Goal: Information Seeking & Learning: Learn about a topic

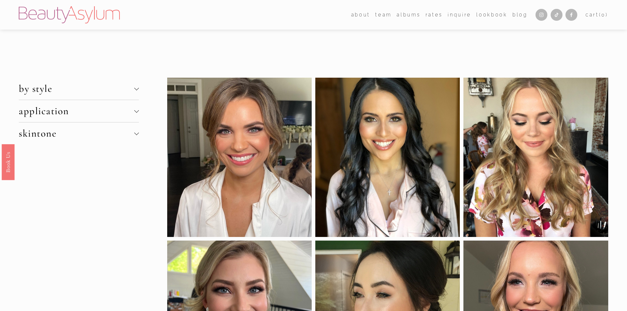
click at [80, 95] on span "by style" at bounding box center [76, 89] width 115 height 12
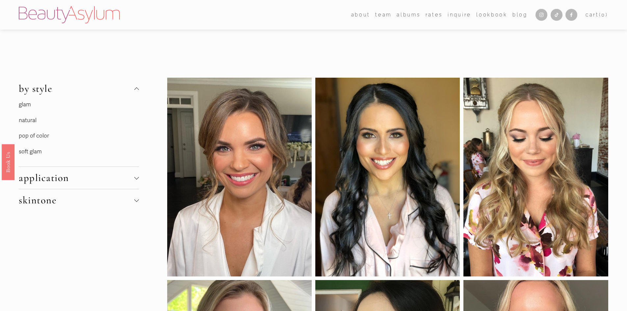
click at [35, 152] on link "soft glam" at bounding box center [30, 151] width 23 height 7
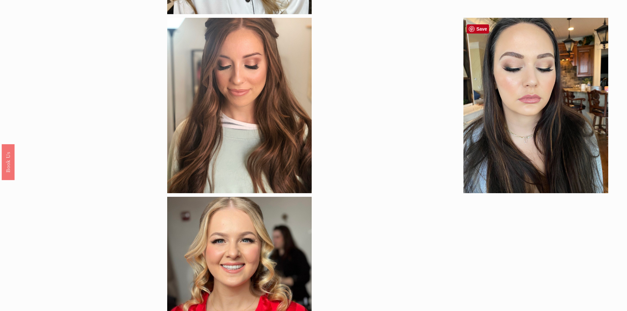
scroll to position [724, 0]
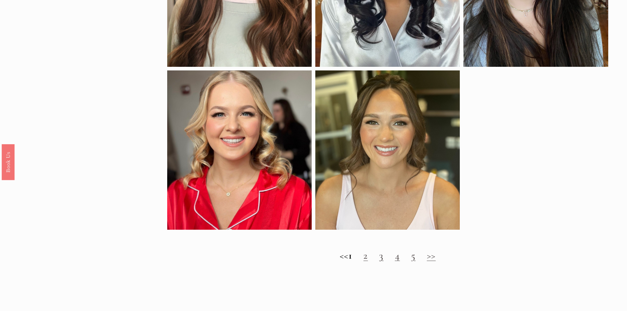
click at [368, 262] on link "2" at bounding box center [365, 255] width 5 height 12
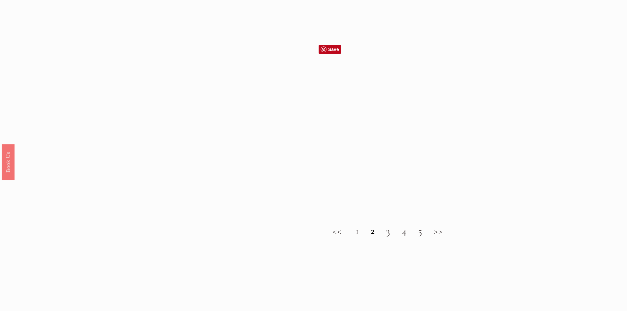
scroll to position [757, 0]
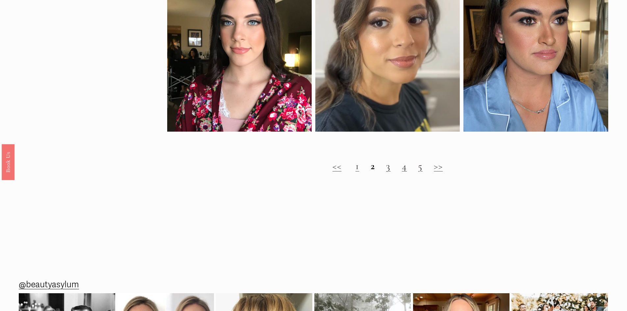
click at [394, 171] on h2 "<< 1 2 3 4 5 >>" at bounding box center [387, 166] width 441 height 12
click at [386, 172] on link "3" at bounding box center [388, 166] width 5 height 12
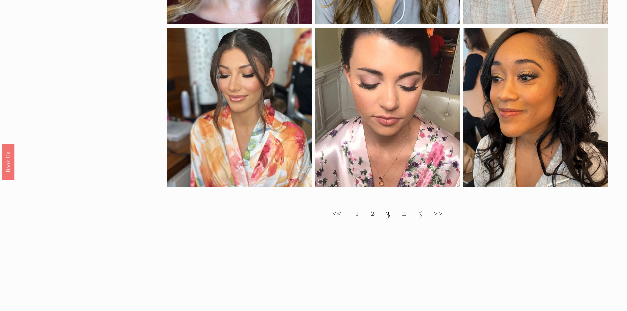
scroll to position [757, 0]
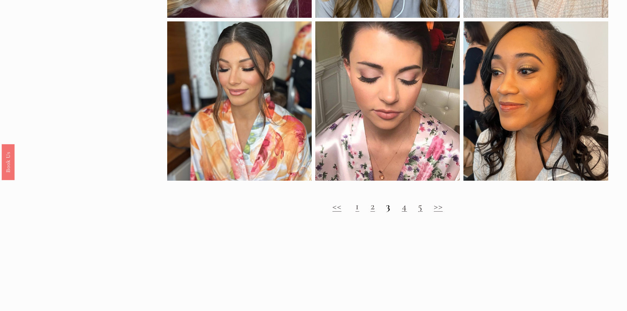
click at [400, 212] on h2 "<< 1 2 3 4 5 >>" at bounding box center [387, 206] width 441 height 12
click at [404, 212] on link "4" at bounding box center [404, 206] width 5 height 12
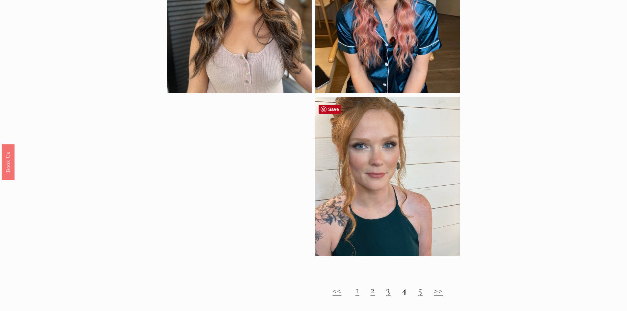
scroll to position [724, 0]
